Goal: Find specific page/section

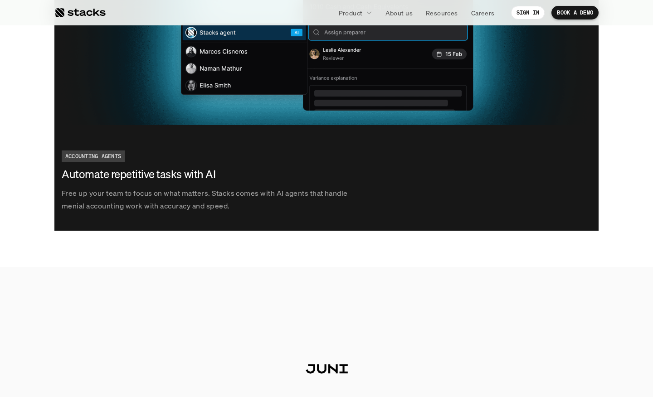
scroll to position [1664, 0]
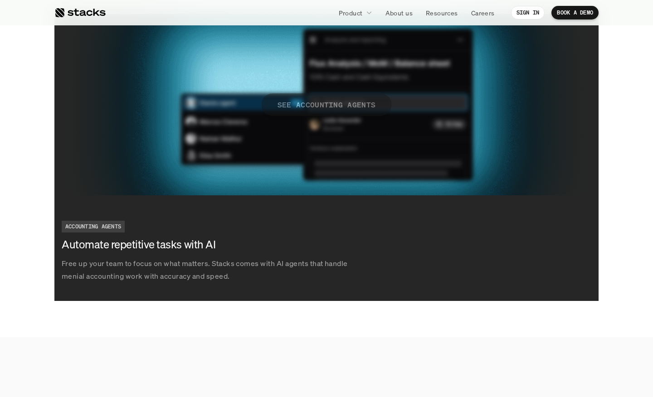
click at [338, 100] on p "SEE ACCOUNTING AGENTS" at bounding box center [326, 104] width 98 height 13
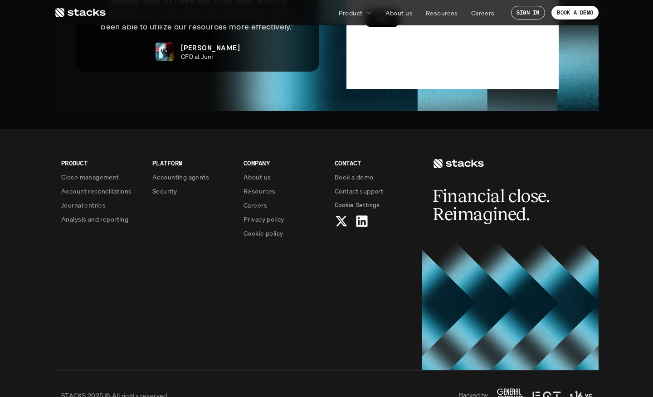
scroll to position [2202, 0]
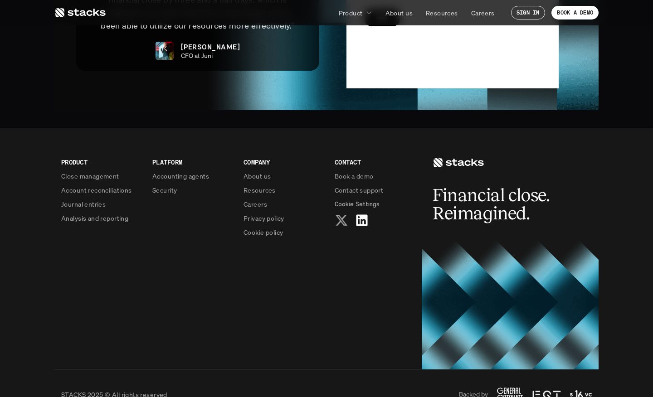
click at [337, 214] on icon at bounding box center [341, 221] width 15 height 15
